Goal: Information Seeking & Learning: Learn about a topic

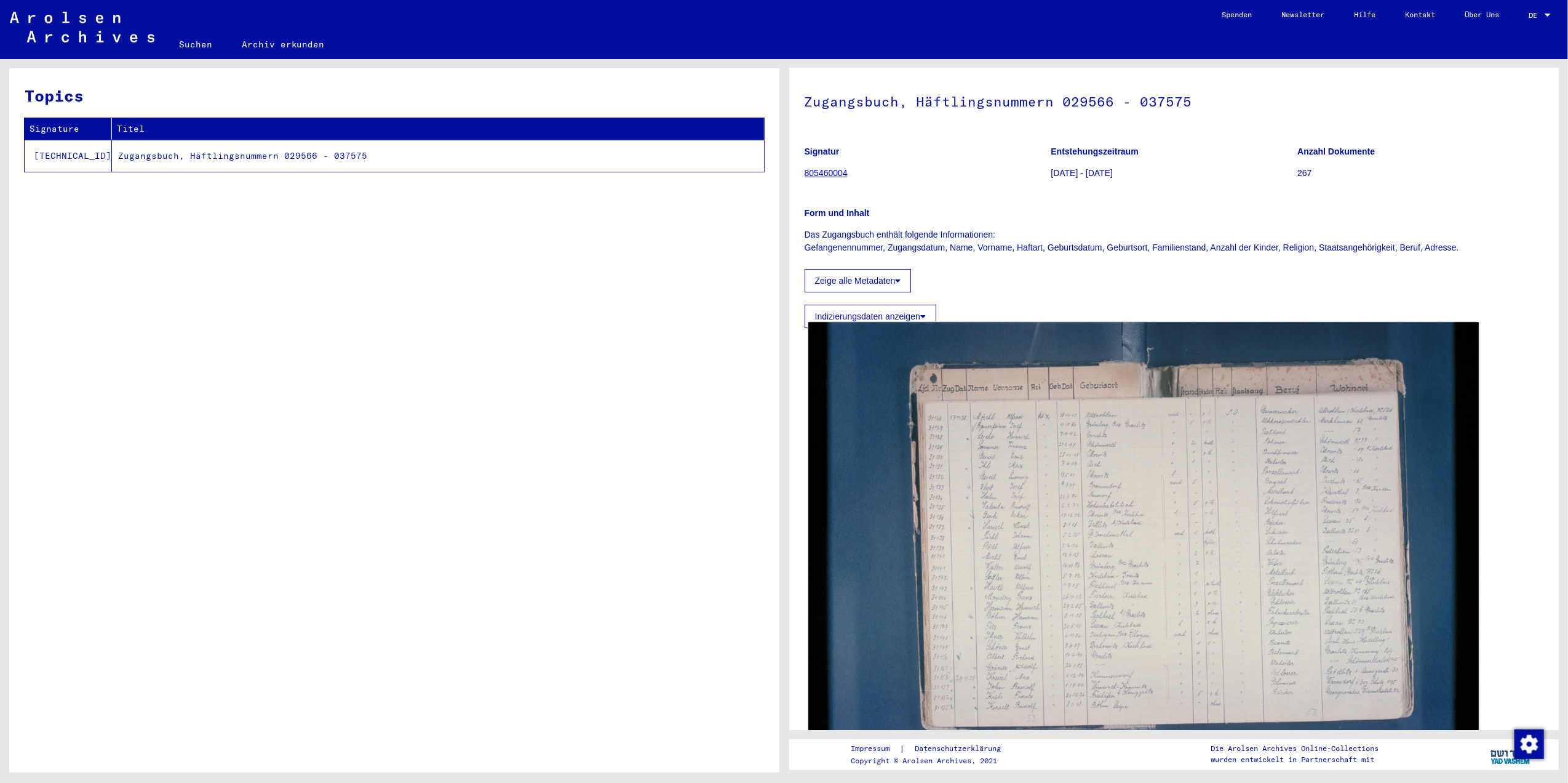
scroll to position [82, 0]
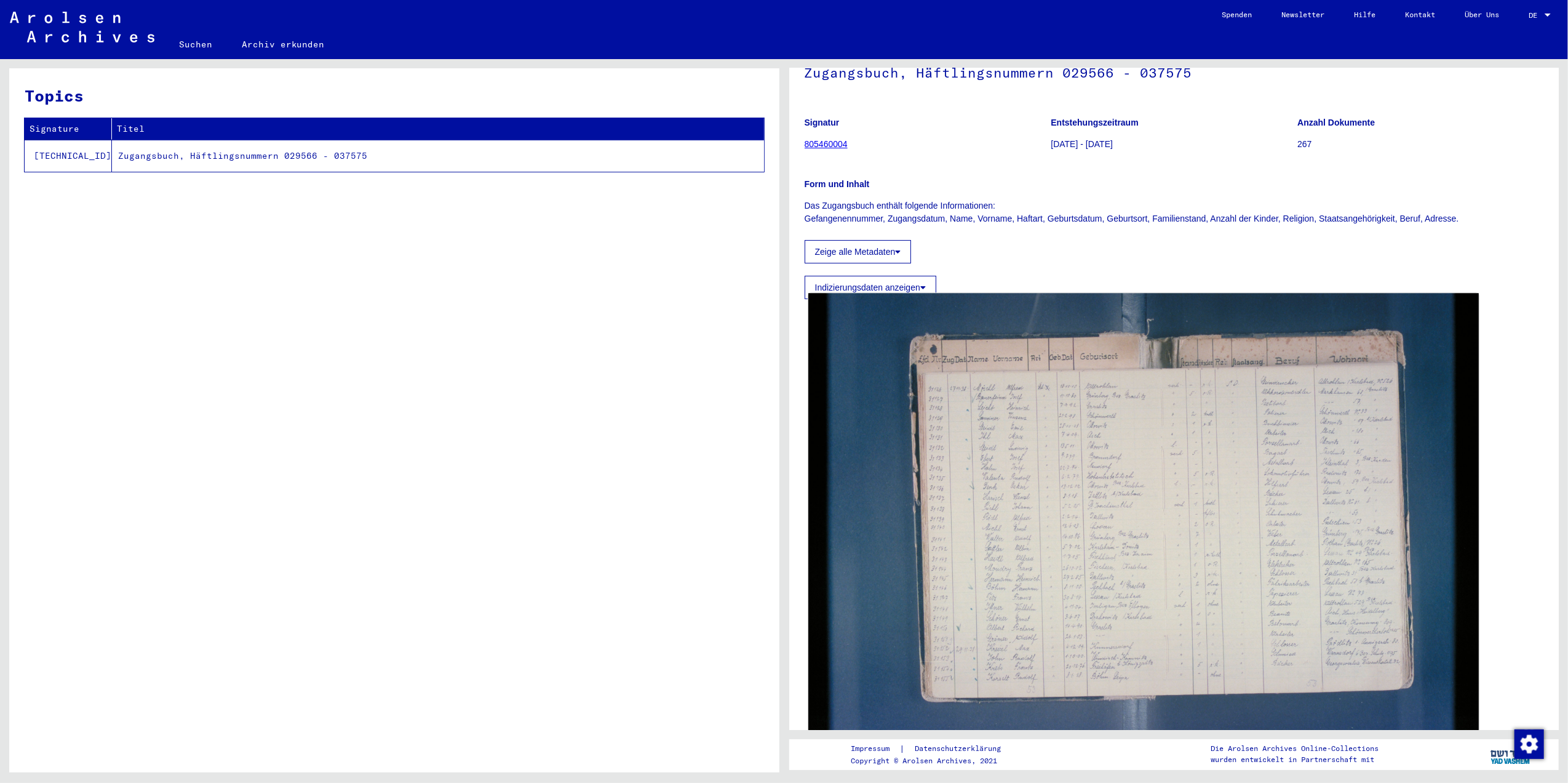
click at [1100, 522] on img at bounding box center [1143, 517] width 670 height 447
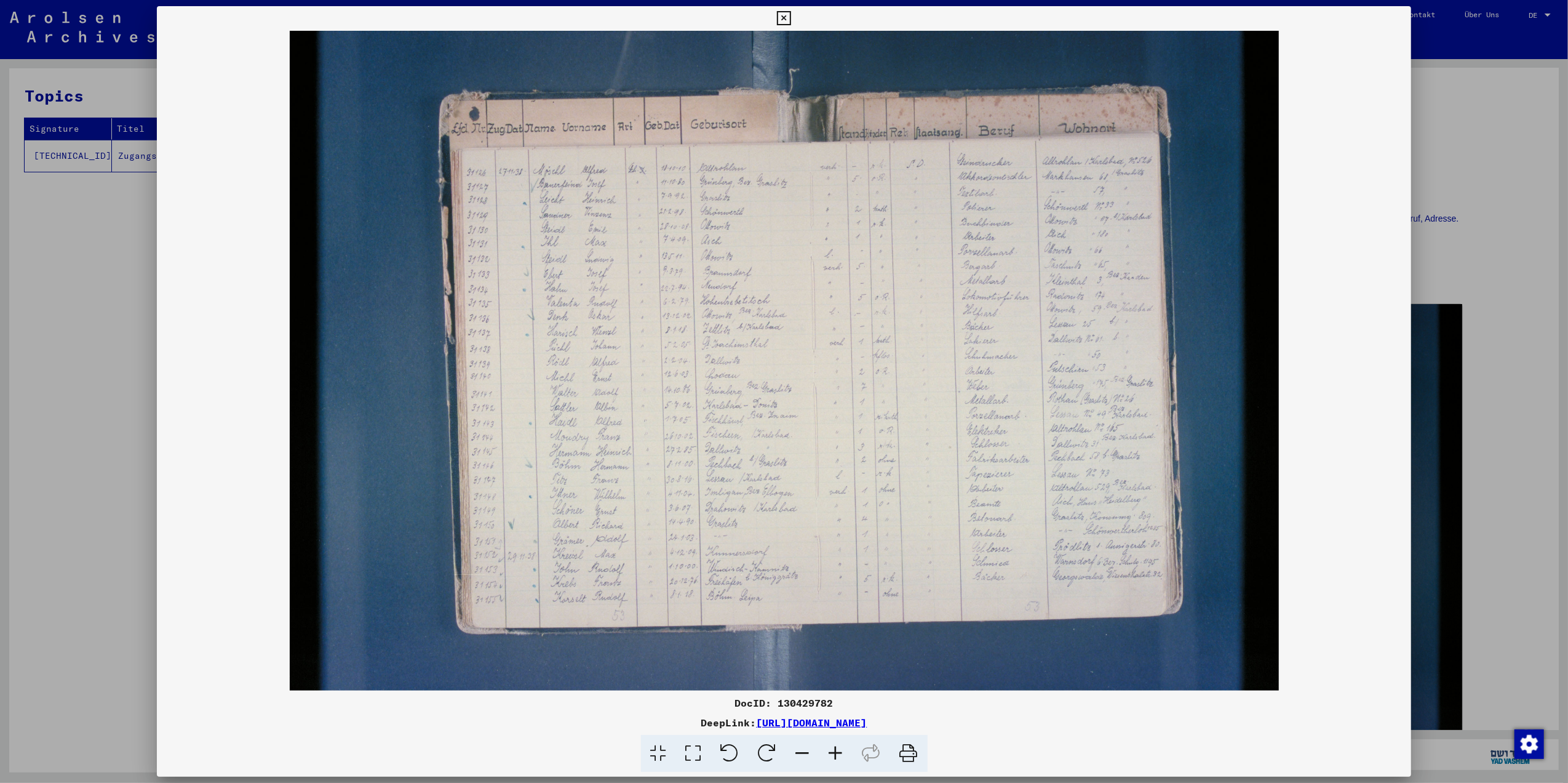
click at [830, 740] on icon at bounding box center [836, 753] width 33 height 38
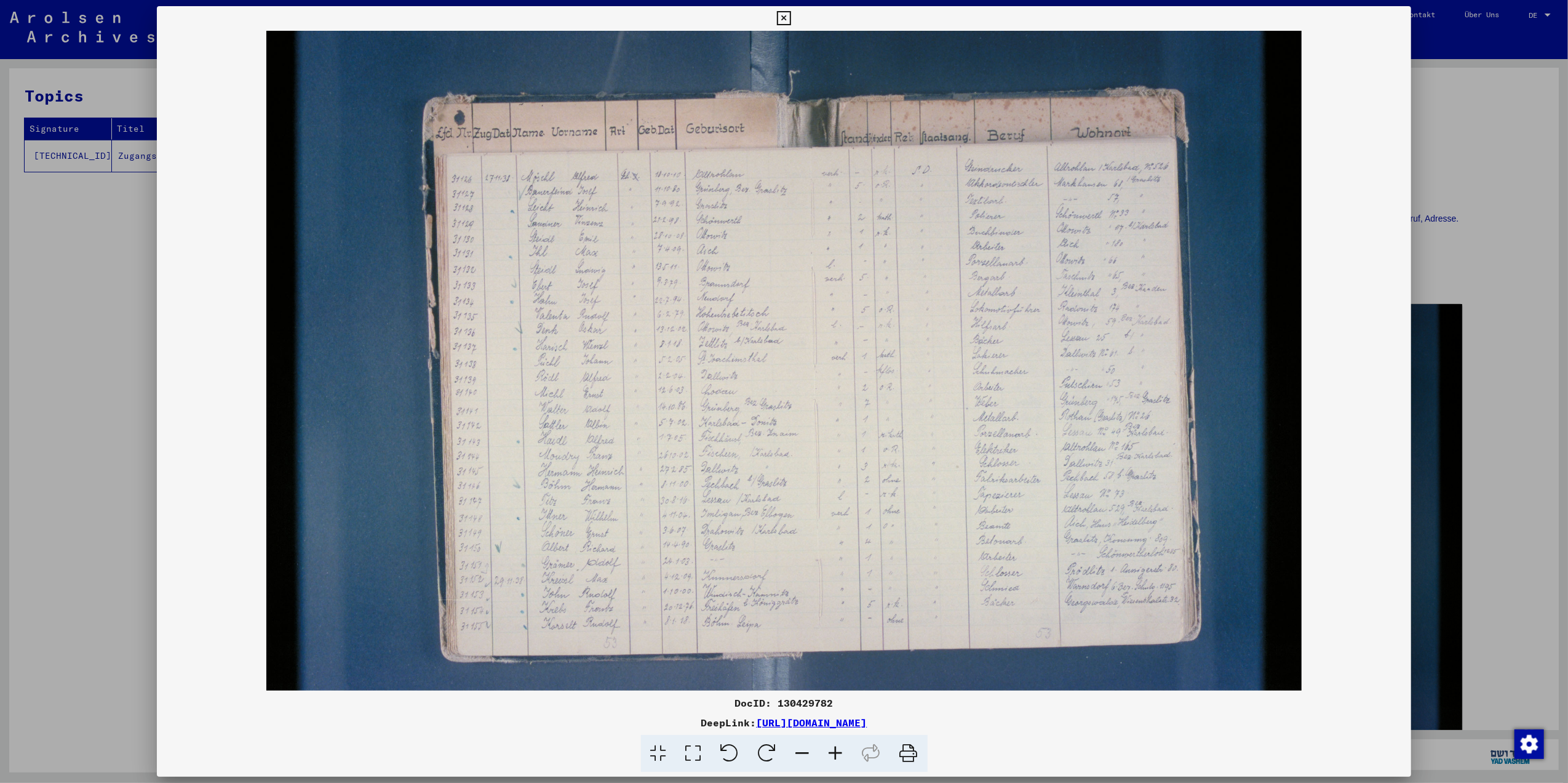
click at [830, 740] on icon at bounding box center [836, 753] width 33 height 38
click at [828, 740] on icon at bounding box center [836, 753] width 33 height 38
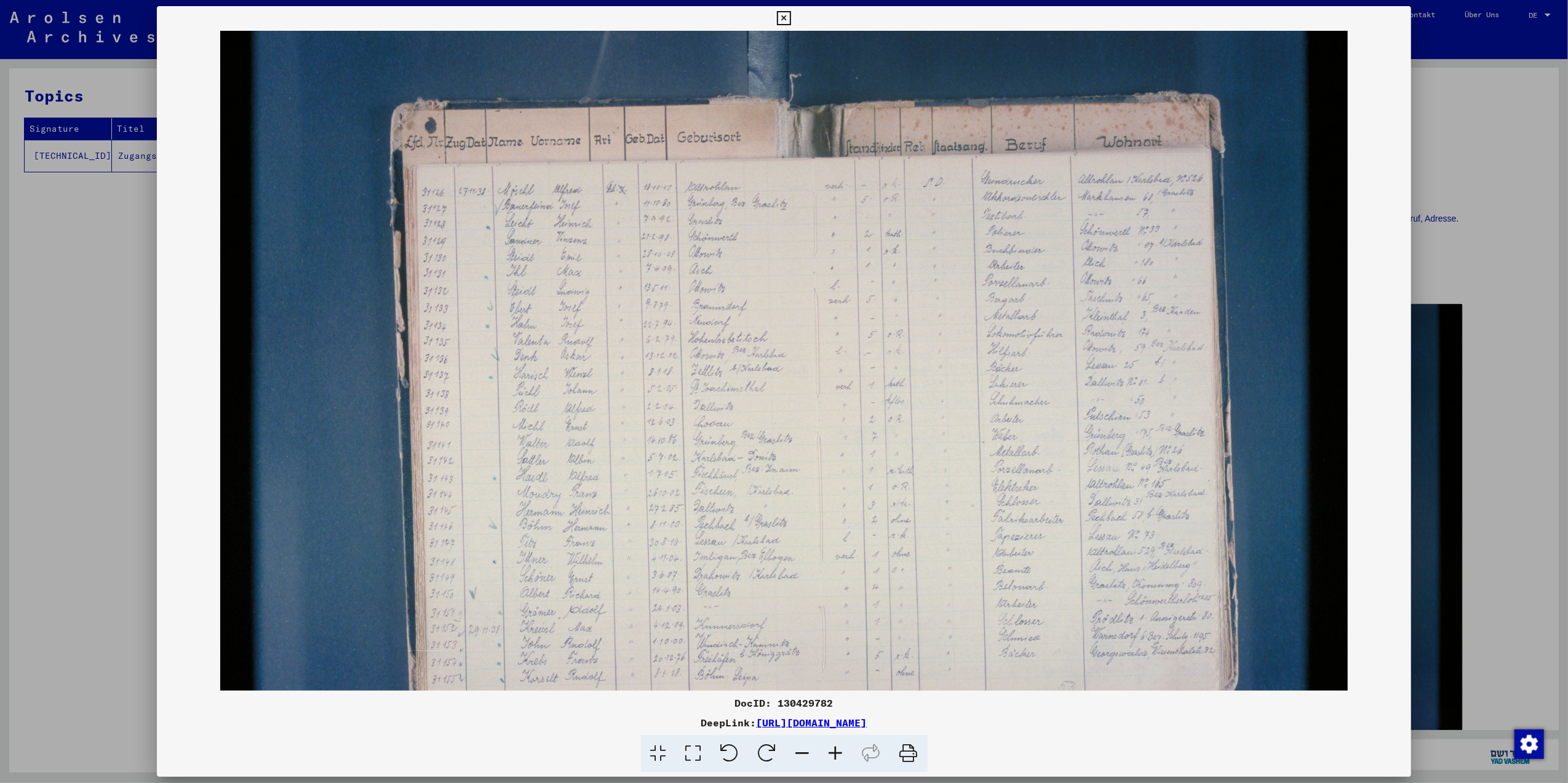
click at [828, 740] on icon at bounding box center [836, 753] width 33 height 38
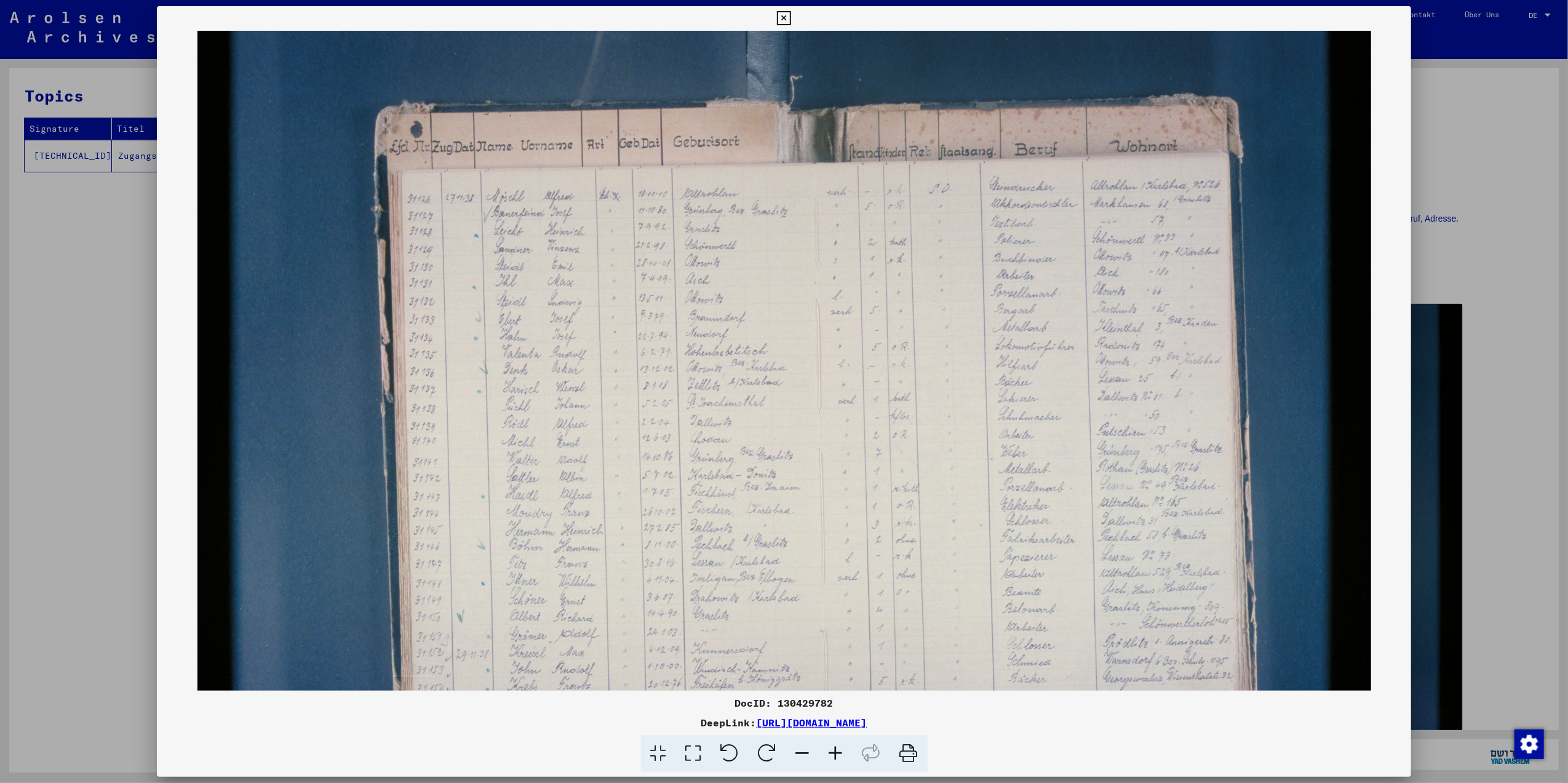
click at [828, 740] on icon at bounding box center [836, 753] width 33 height 38
click at [826, 741] on icon at bounding box center [836, 753] width 33 height 38
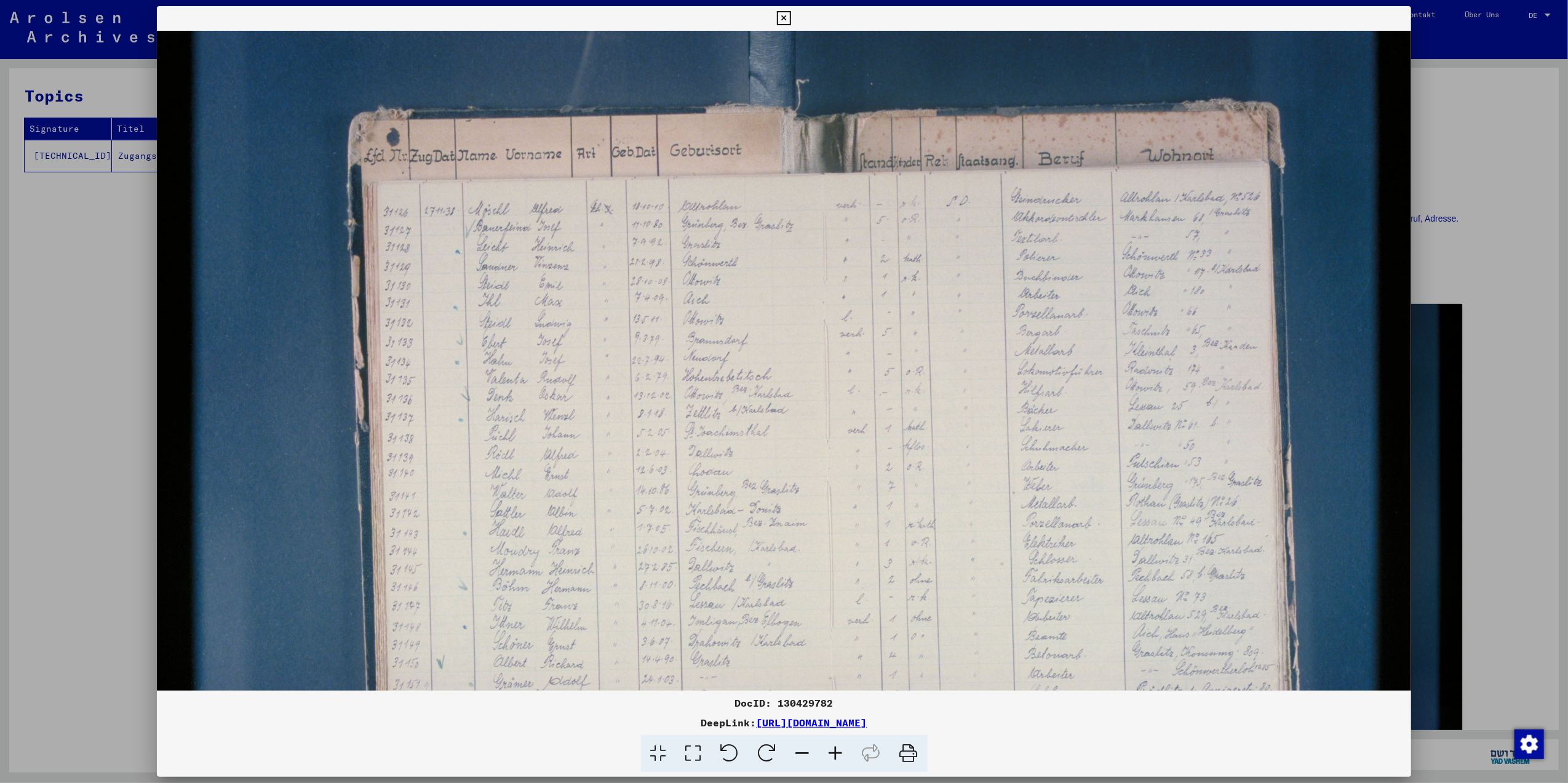
click at [826, 741] on icon at bounding box center [836, 753] width 33 height 38
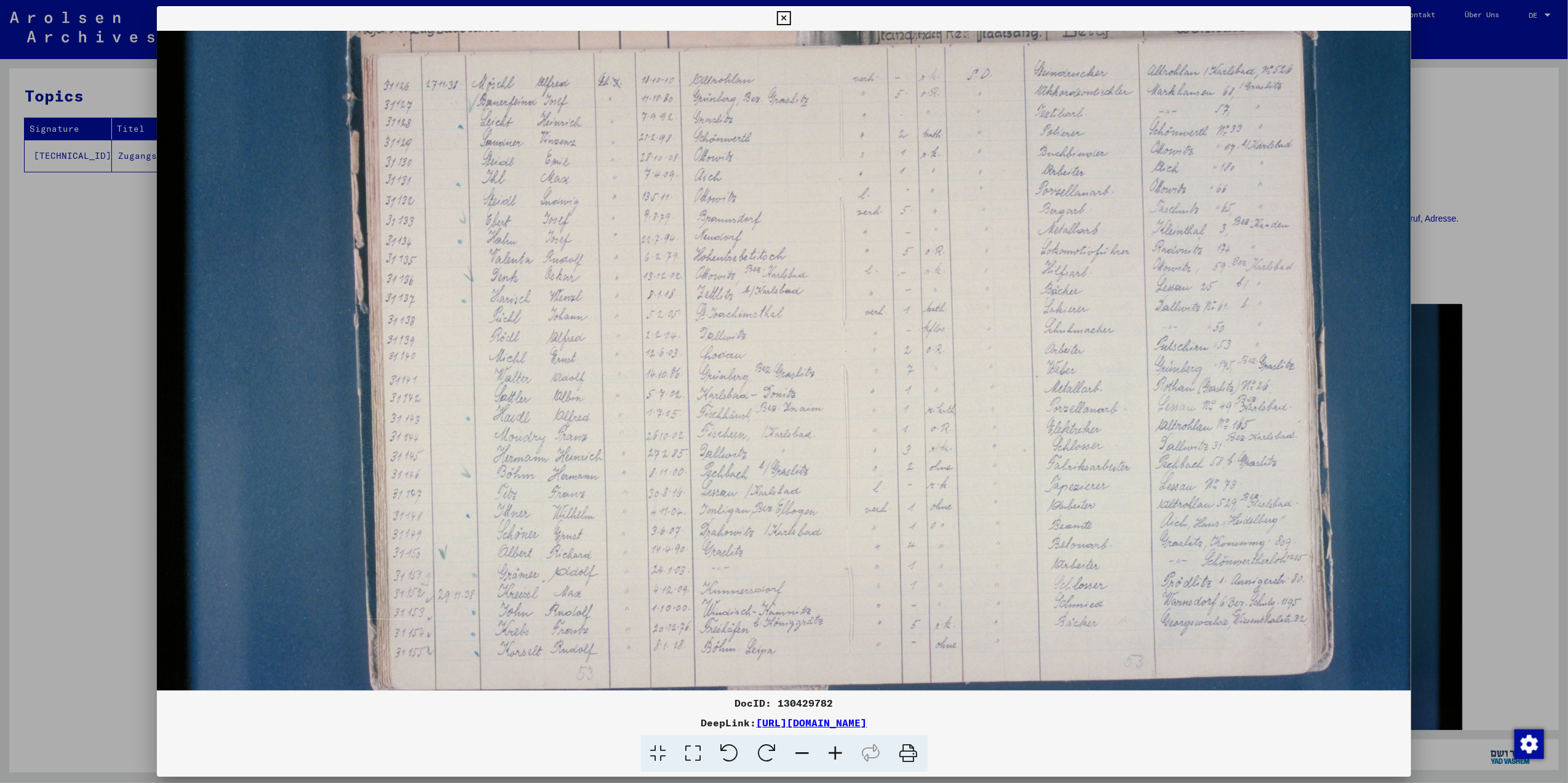
scroll to position [144, 8]
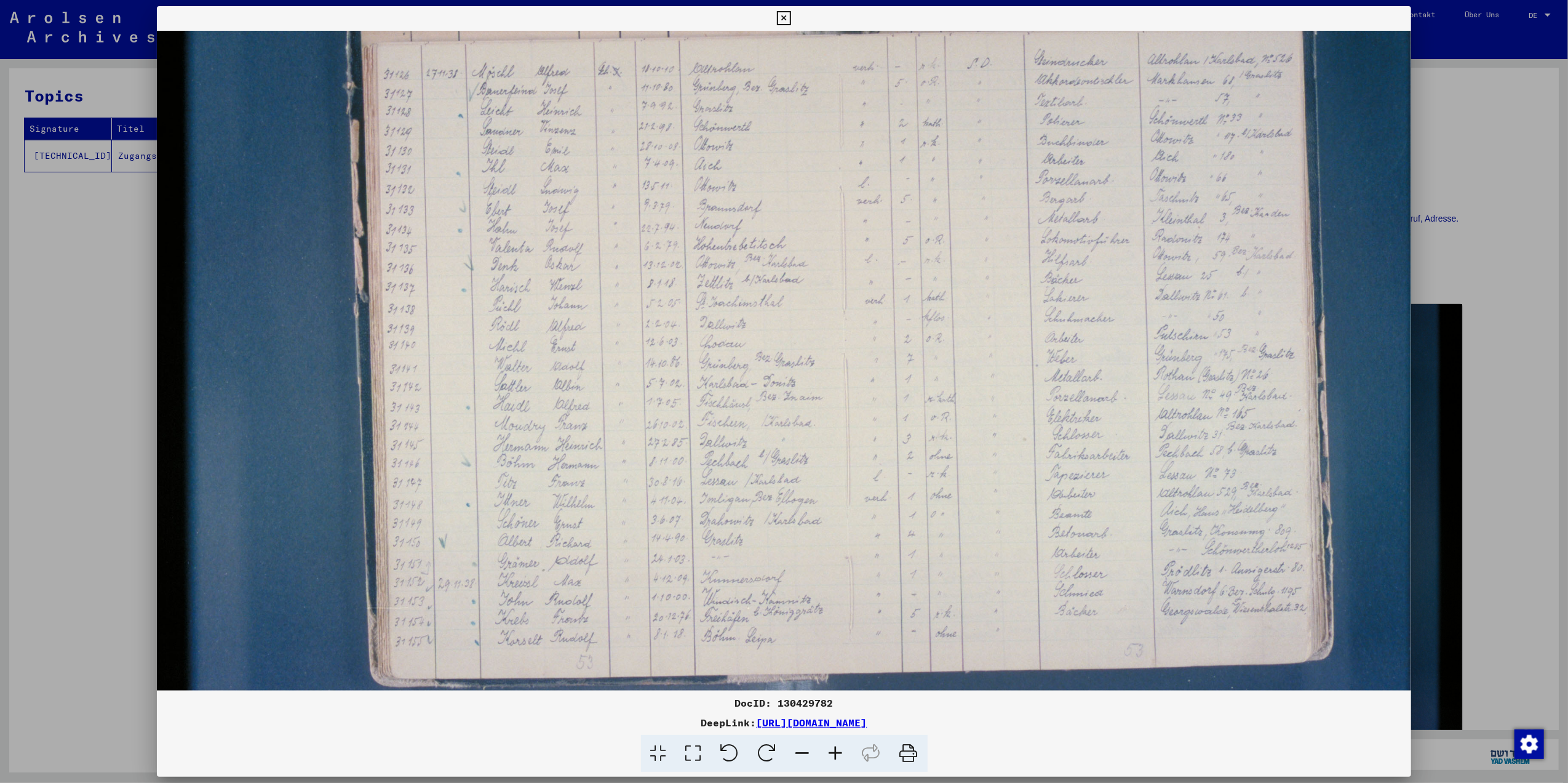
drag, startPoint x: 541, startPoint y: 512, endPoint x: 572, endPoint y: 390, distance: 125.9
click at [572, 390] on img at bounding box center [805, 324] width 1312 height 875
